Goal: Navigation & Orientation: Go to known website

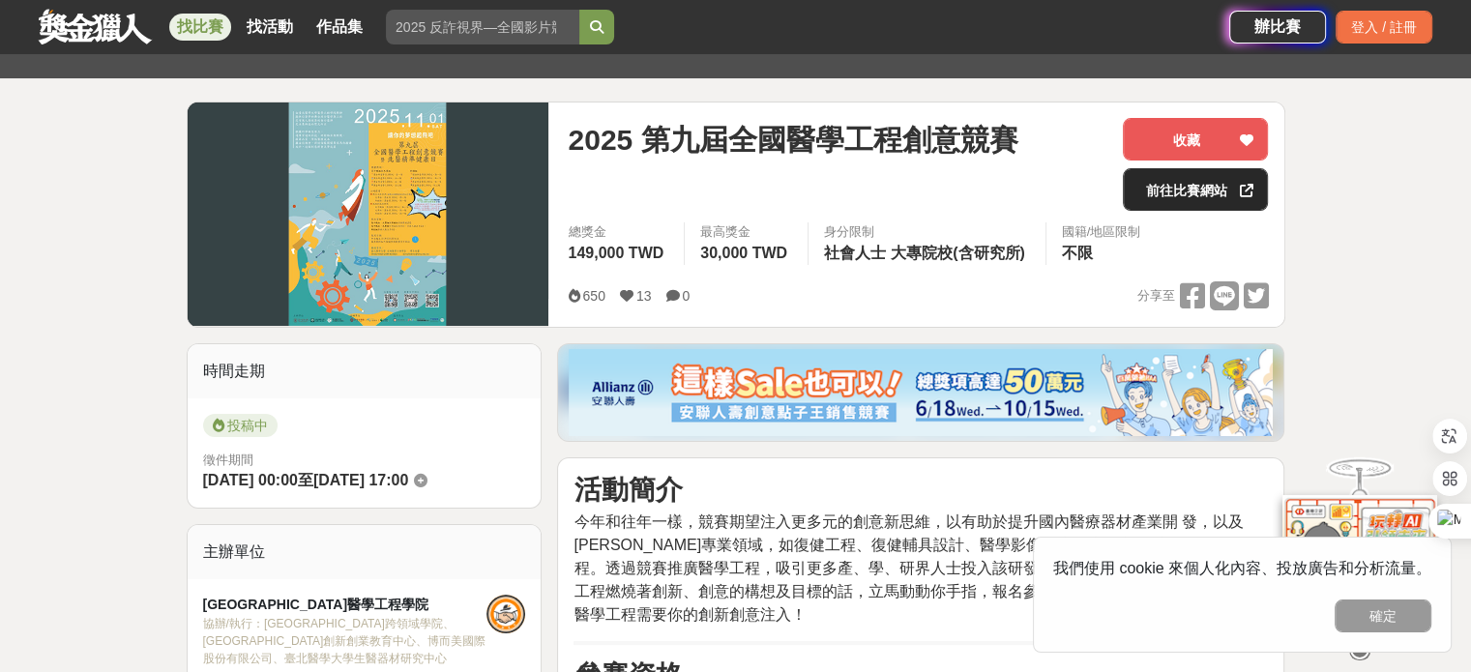
click at [1213, 182] on link "前往比賽網站" at bounding box center [1195, 189] width 145 height 43
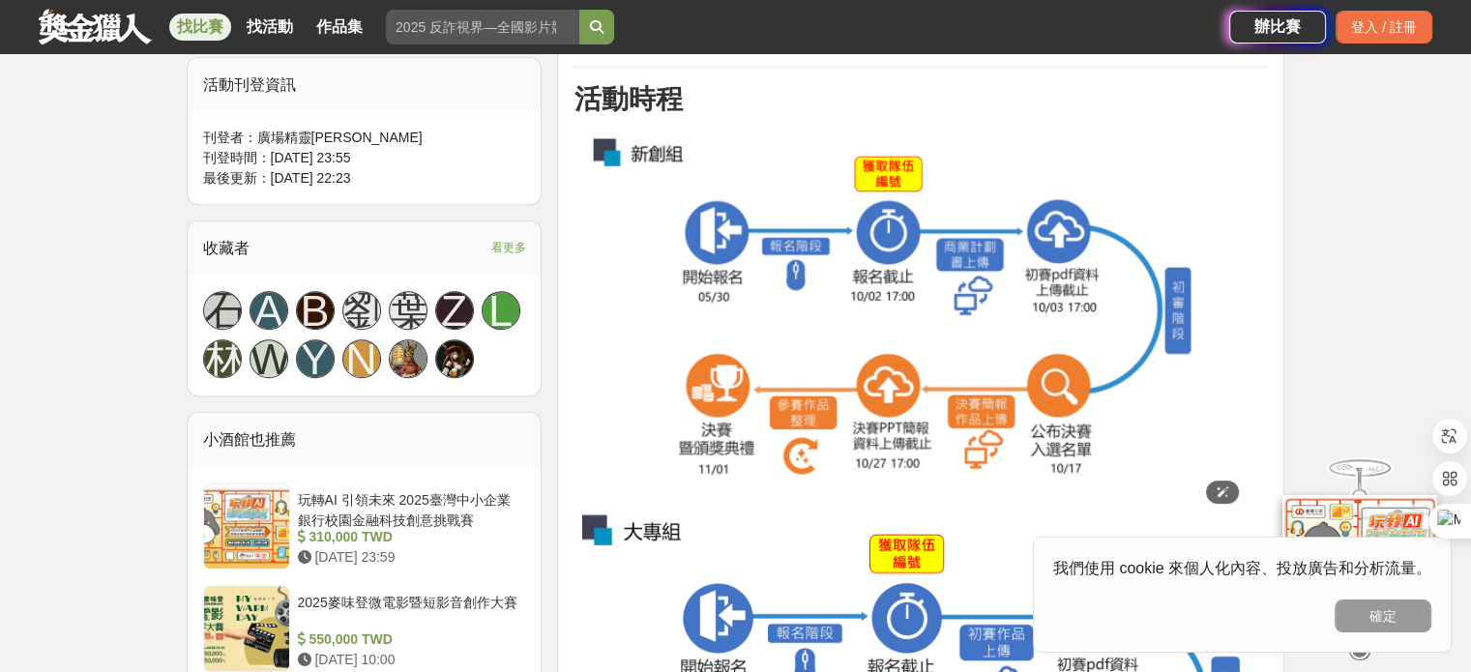
scroll to position [1354, 0]
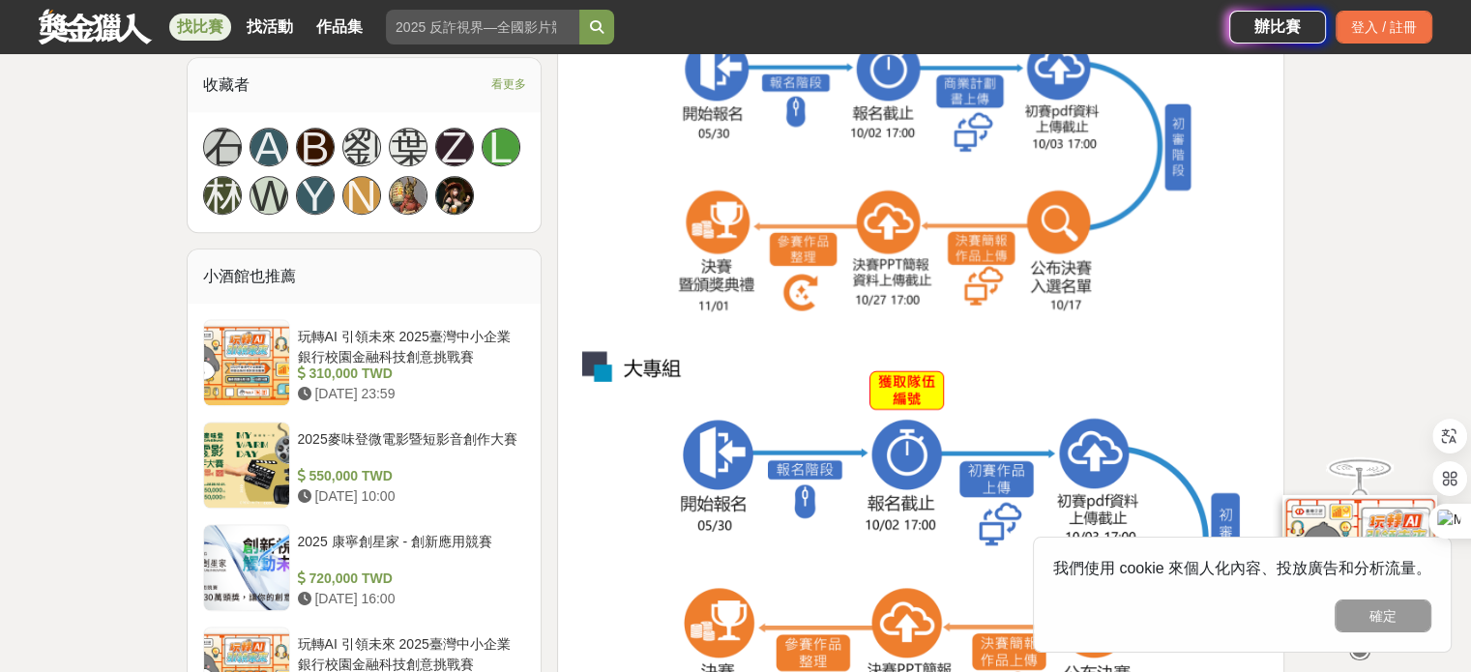
click at [1358, 613] on button "確定" at bounding box center [1383, 616] width 97 height 33
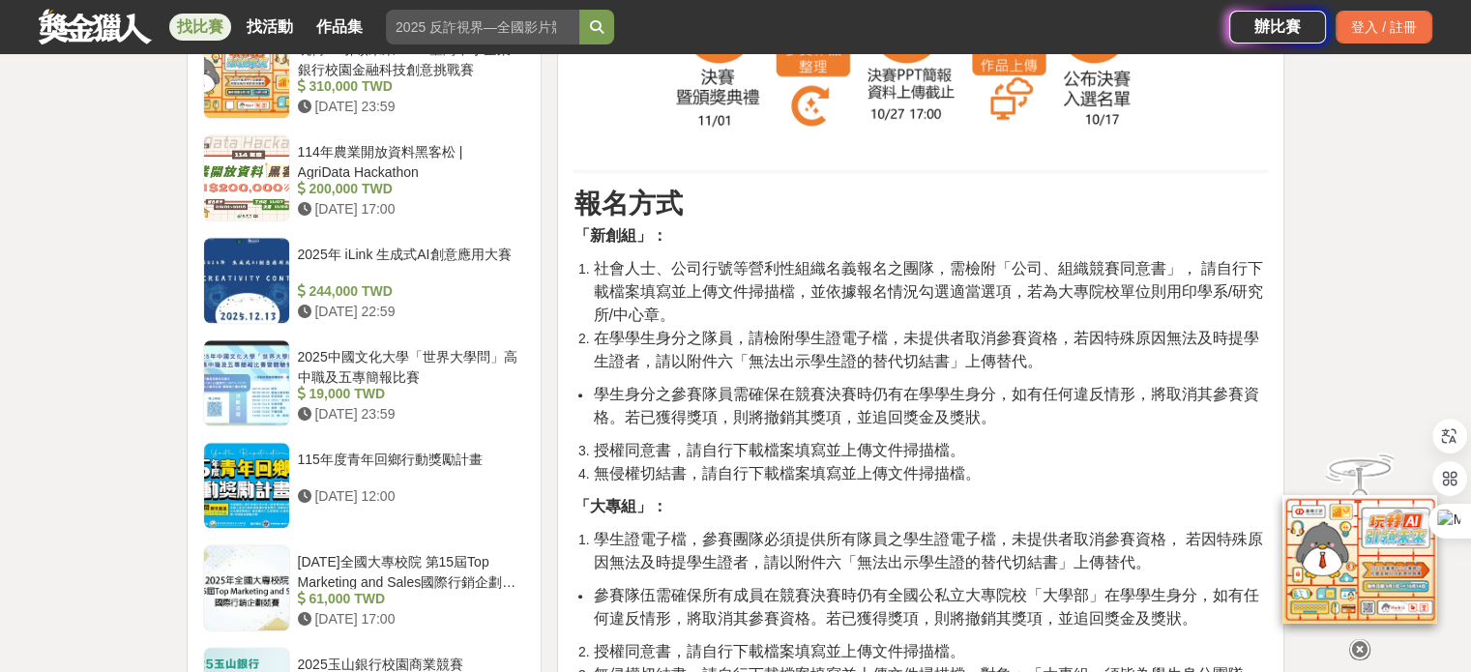
scroll to position [2032, 0]
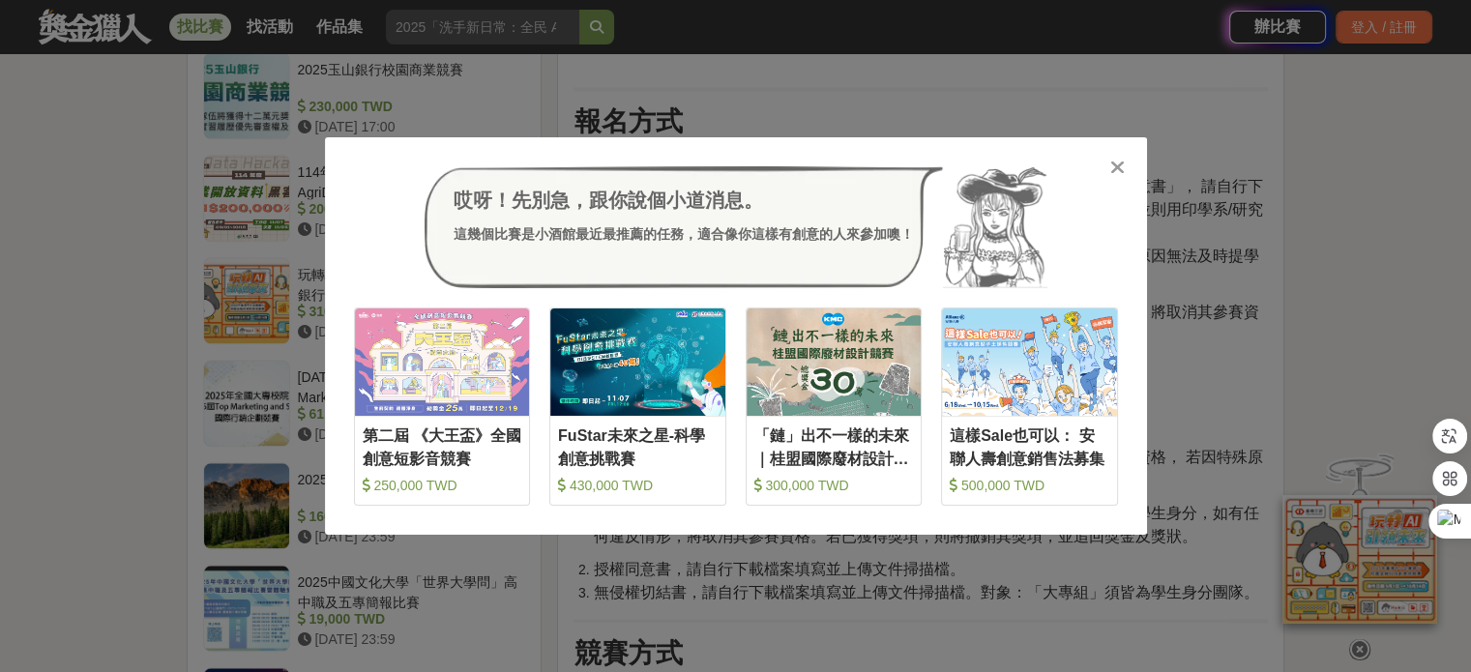
click at [1114, 173] on icon at bounding box center [1118, 167] width 15 height 19
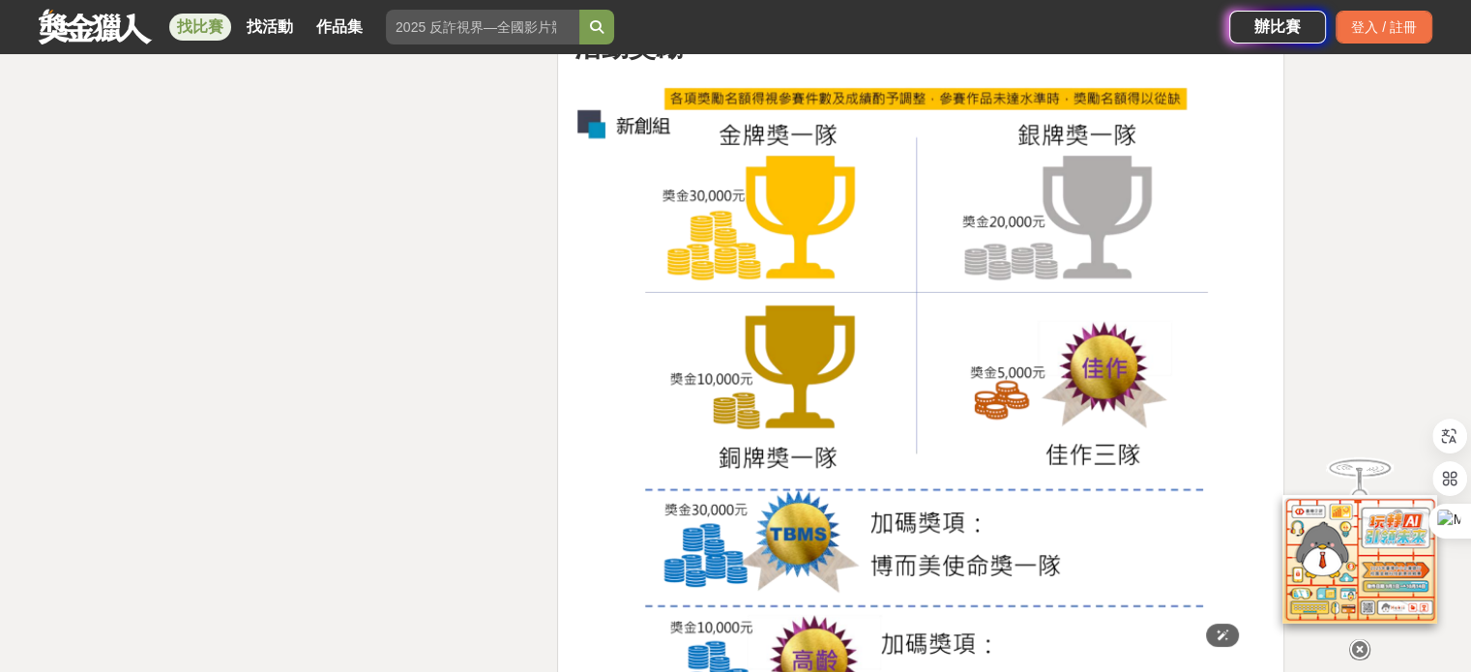
scroll to position [5901, 0]
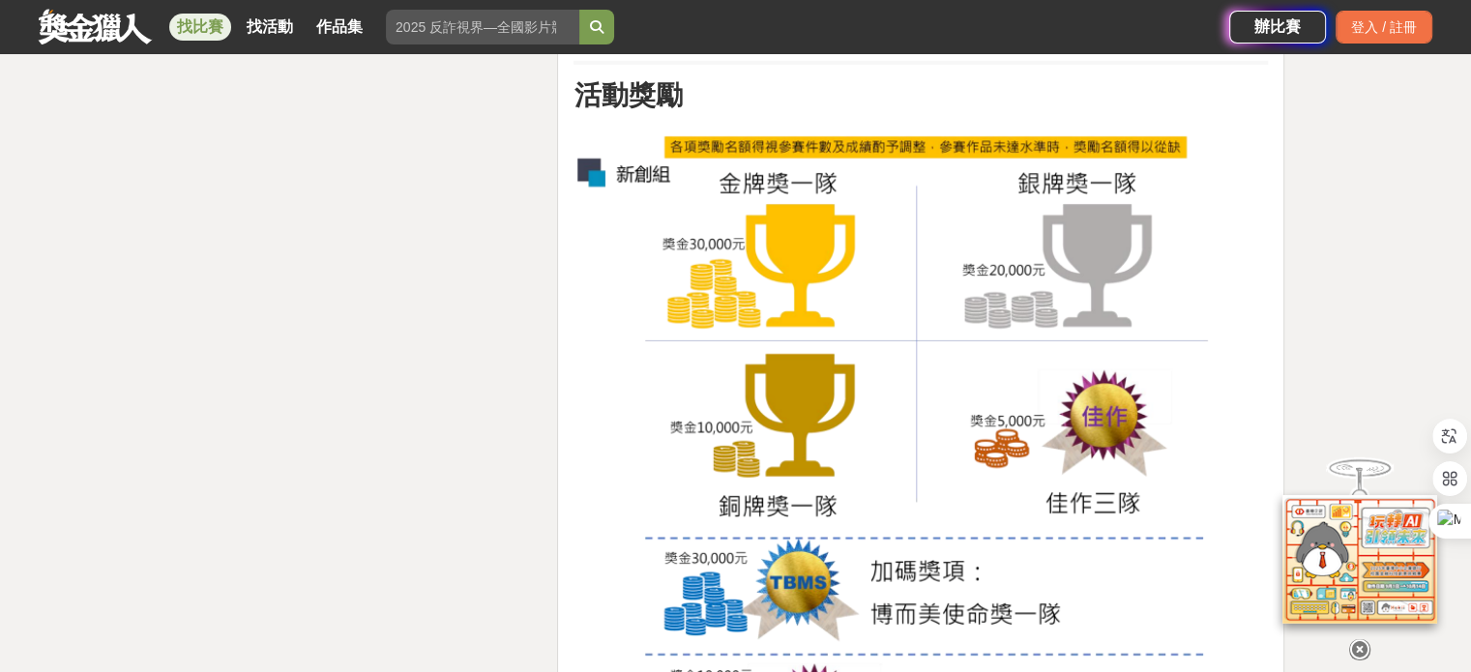
click at [1004, 432] on img at bounding box center [911, 465] width 674 height 682
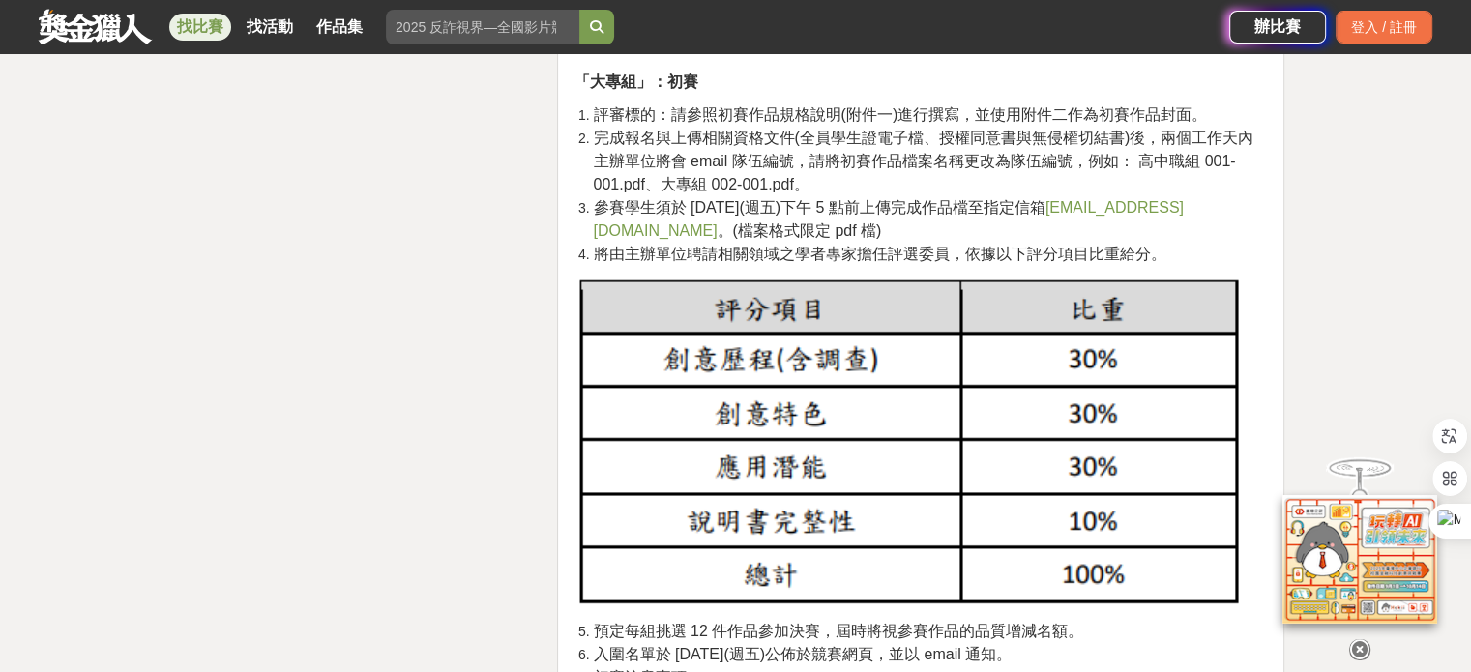
scroll to position [4547, 0]
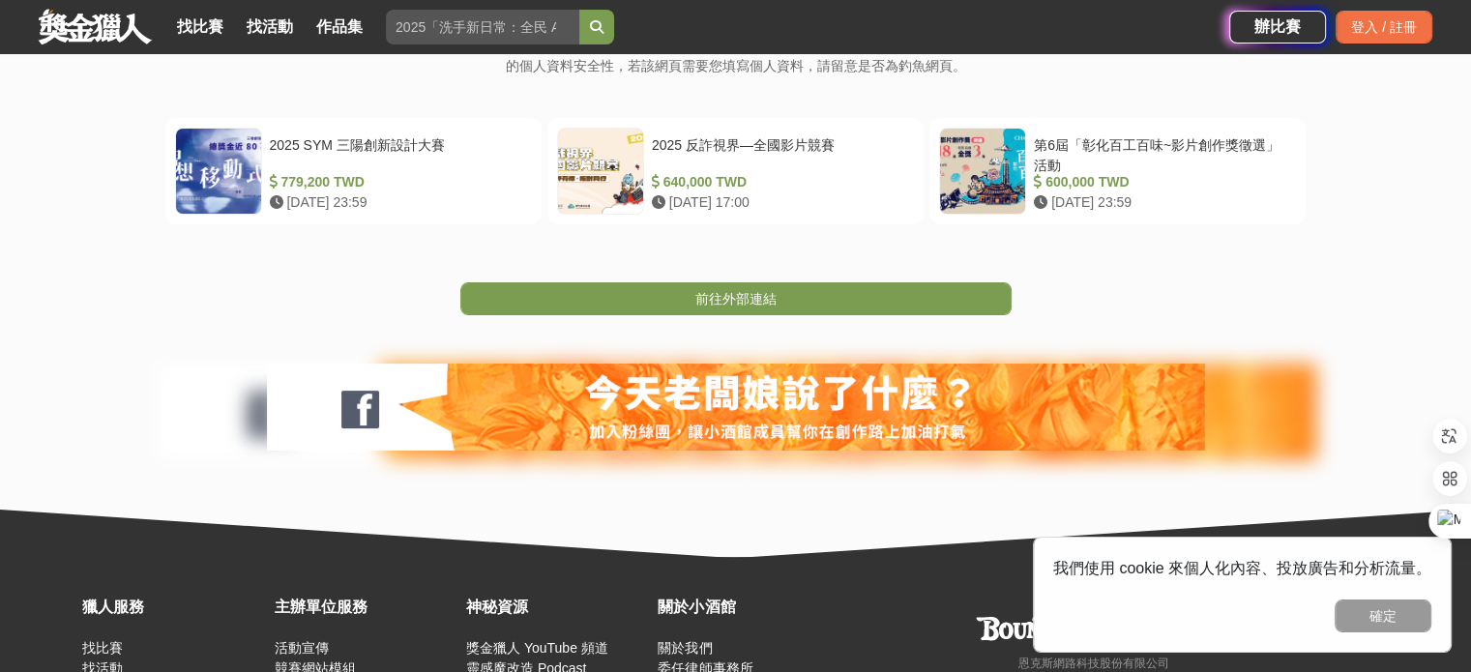
scroll to position [243, 0]
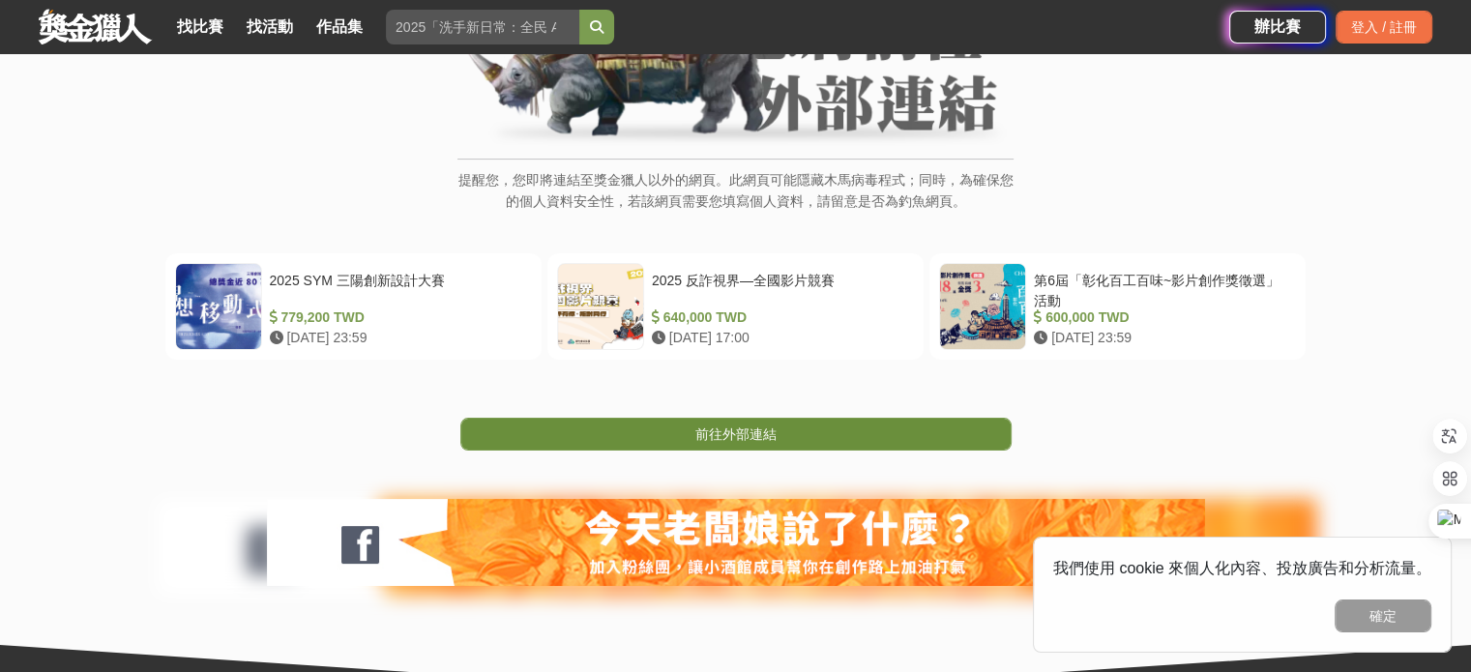
click at [733, 437] on span "前往外部連結" at bounding box center [736, 434] width 81 height 15
